Goal: Find specific page/section: Find specific page/section

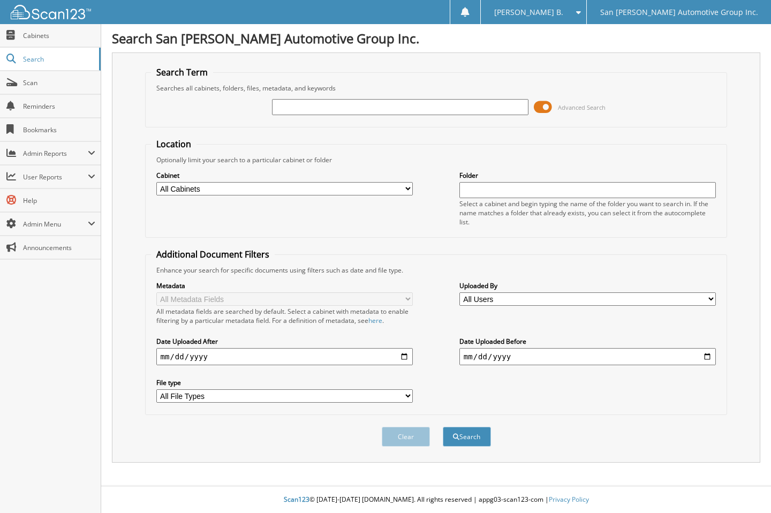
click at [452, 109] on input "text" at bounding box center [400, 107] width 257 height 16
type input "226135"
click at [443, 427] on button "Search" at bounding box center [467, 437] width 48 height 20
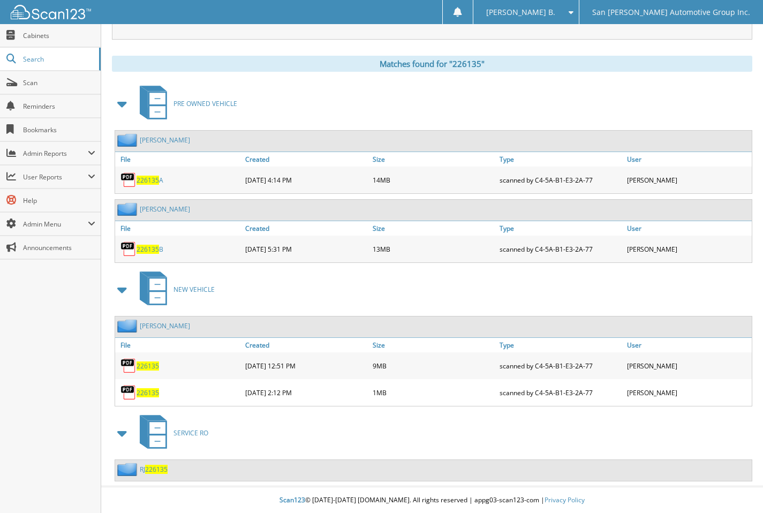
scroll to position [424, 0]
click at [141, 363] on span "226135" at bounding box center [148, 365] width 22 height 9
click at [757, 49] on div "Search San Patricio Automotive Group Inc. Search Term Searches all cabinets, fo…" at bounding box center [432, 44] width 662 height 937
drag, startPoint x: 699, startPoint y: 298, endPoint x: 578, endPoint y: 99, distance: 232.9
click at [698, 297] on div "NEW VEHICLE" at bounding box center [432, 289] width 640 height 42
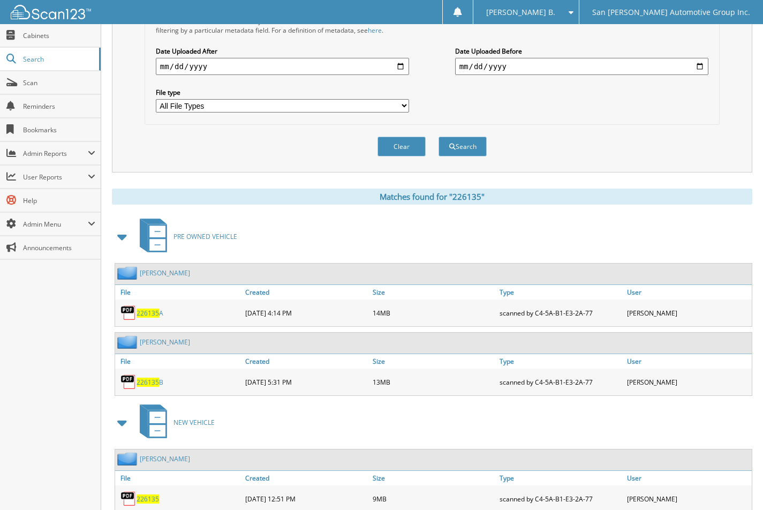
scroll to position [103, 0]
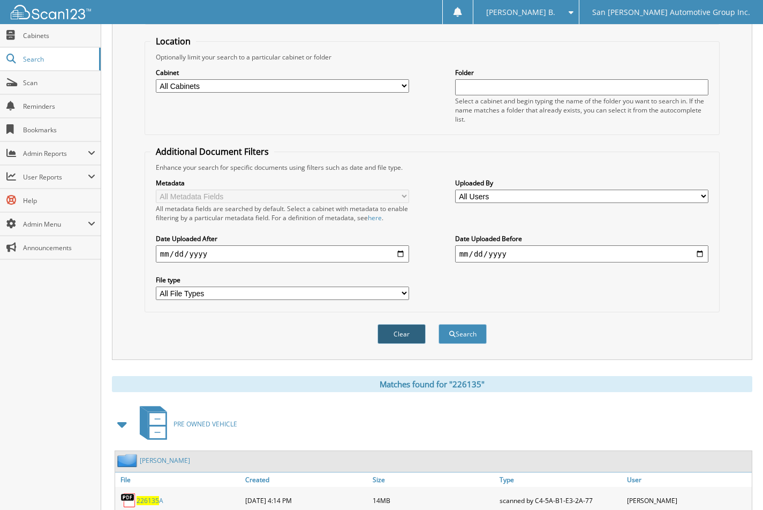
click at [396, 327] on button "Clear" at bounding box center [402, 334] width 48 height 20
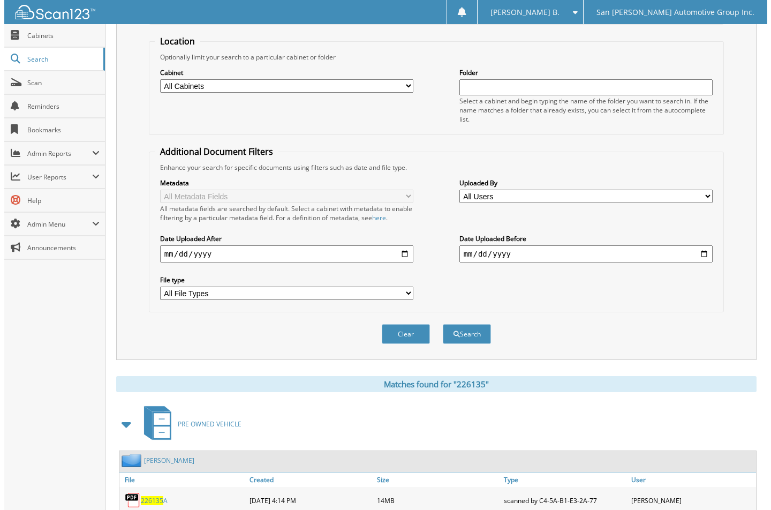
scroll to position [0, 0]
